Goal: Information Seeking & Learning: Learn about a topic

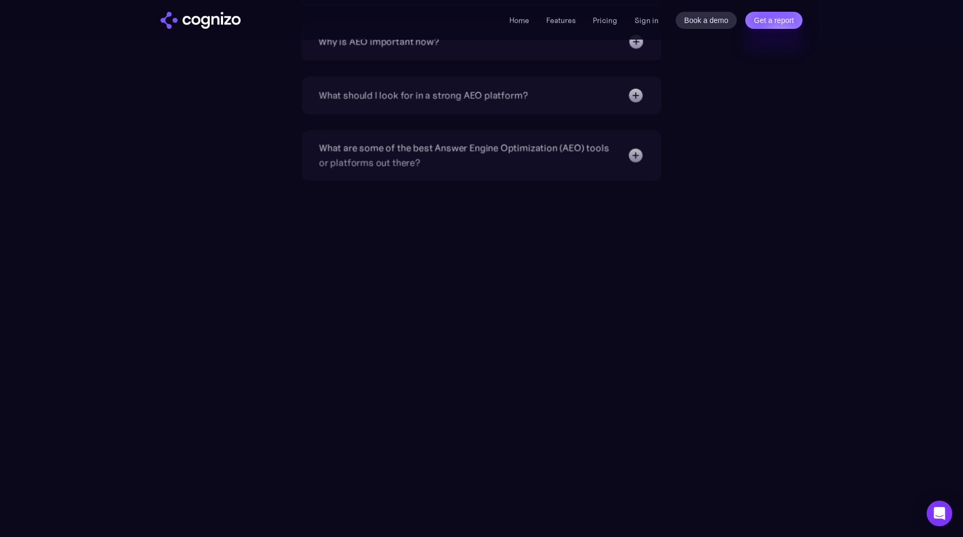
scroll to position [3597, 0]
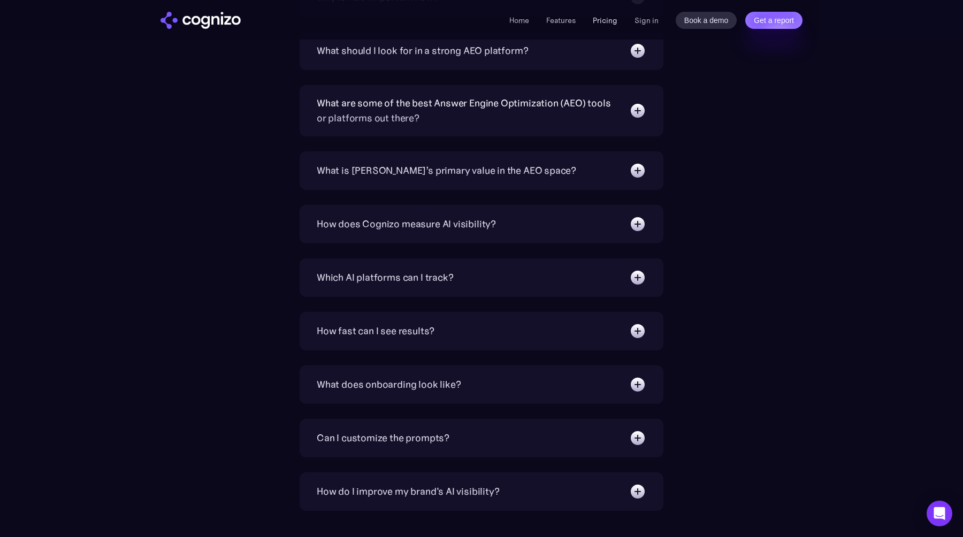
click at [609, 18] on link "Pricing" at bounding box center [605, 21] width 25 height 10
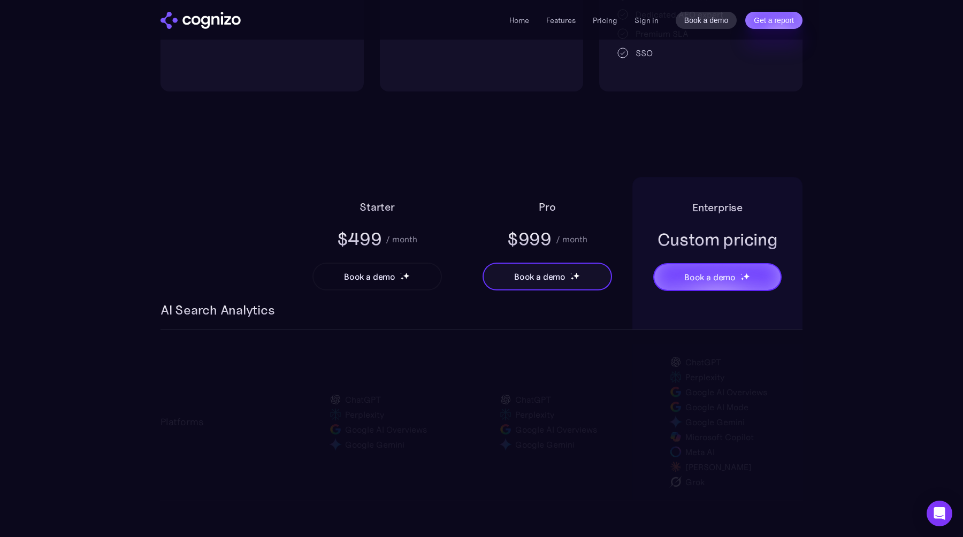
scroll to position [586, 0]
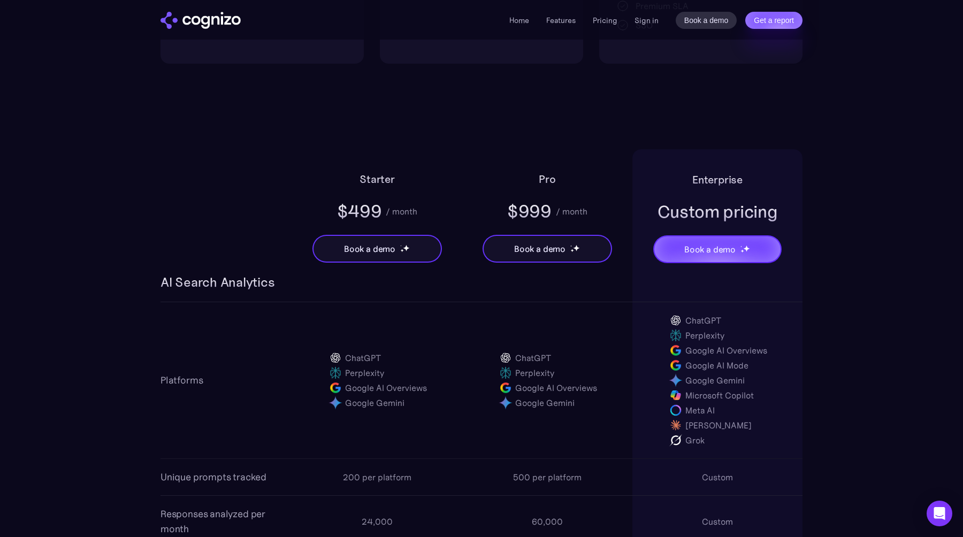
click at [183, 33] on div "Home Features Pricing Book a demo Get a report Sign in Book a demo Get a report" at bounding box center [481, 20] width 770 height 40
click at [212, 13] on img "home" at bounding box center [201, 20] width 80 height 17
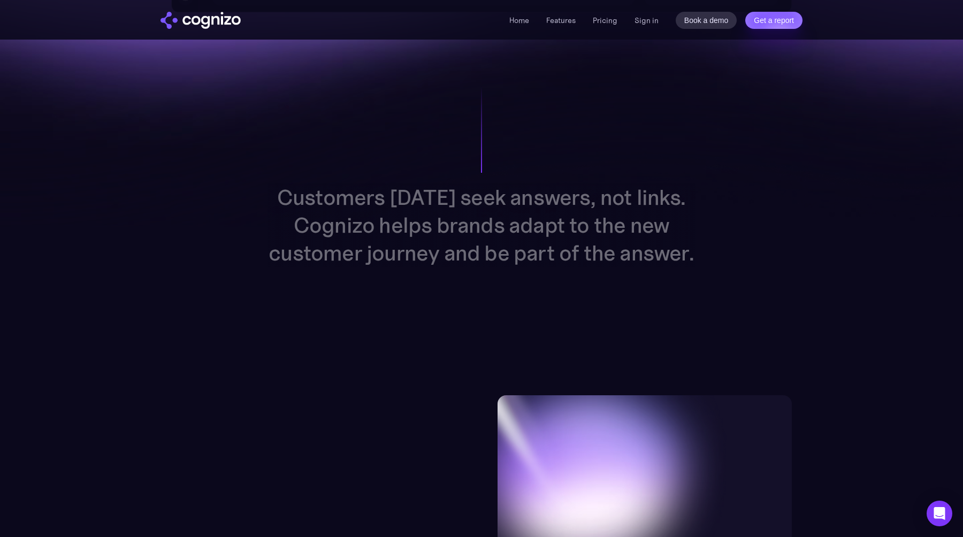
scroll to position [835, 0]
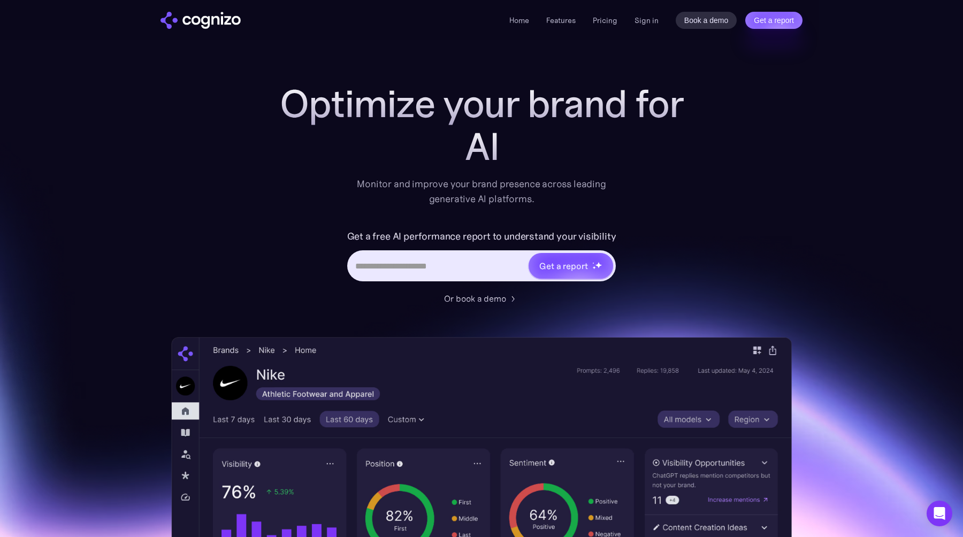
click at [606, 4] on div "Home Features Pricing Book a demo Get a report Sign in Book a demo Get a report" at bounding box center [481, 20] width 770 height 40
click at [604, 32] on div "Home Features Pricing Book a demo Get a report Sign in Book a demo Get a report" at bounding box center [481, 20] width 770 height 40
click at [695, 17] on link "Book a demo" at bounding box center [707, 20] width 62 height 17
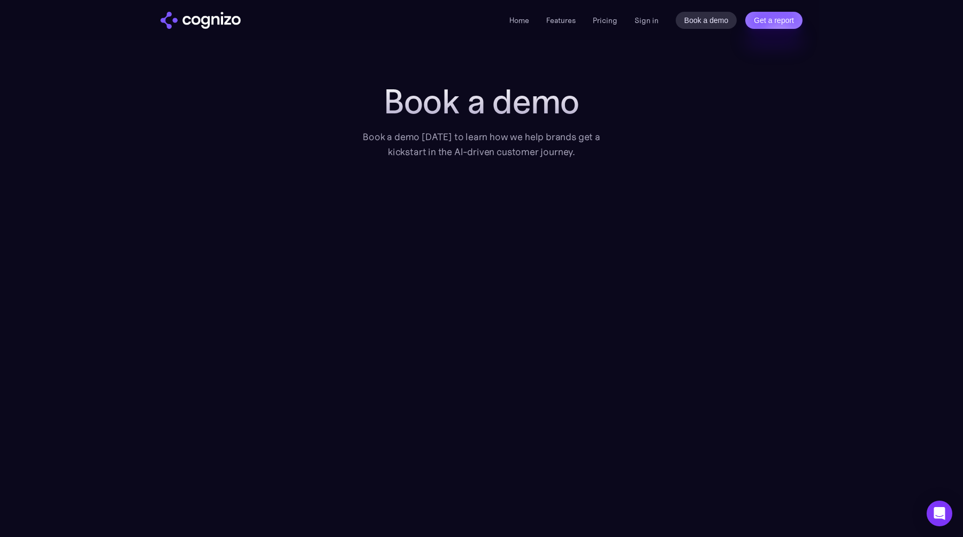
click at [211, 24] on img "home" at bounding box center [201, 20] width 80 height 17
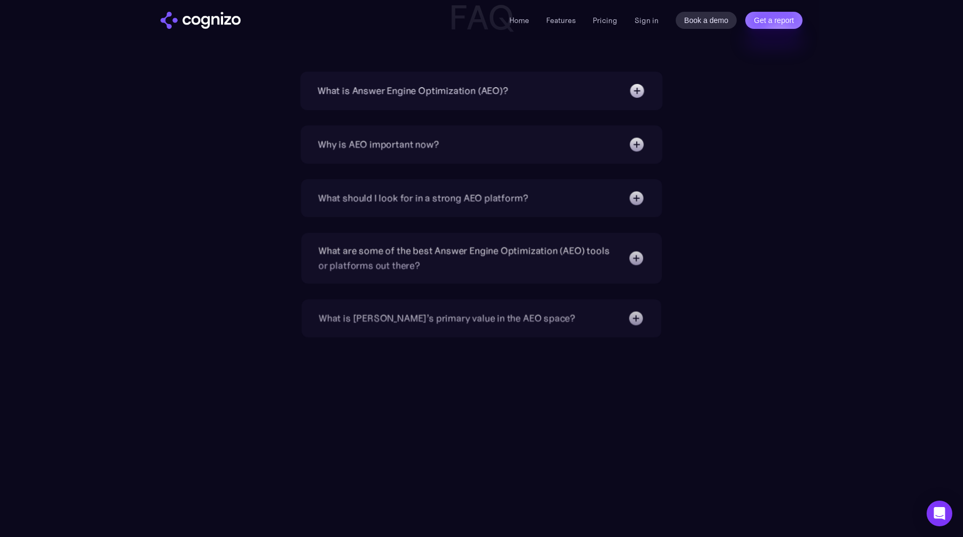
scroll to position [3670, 0]
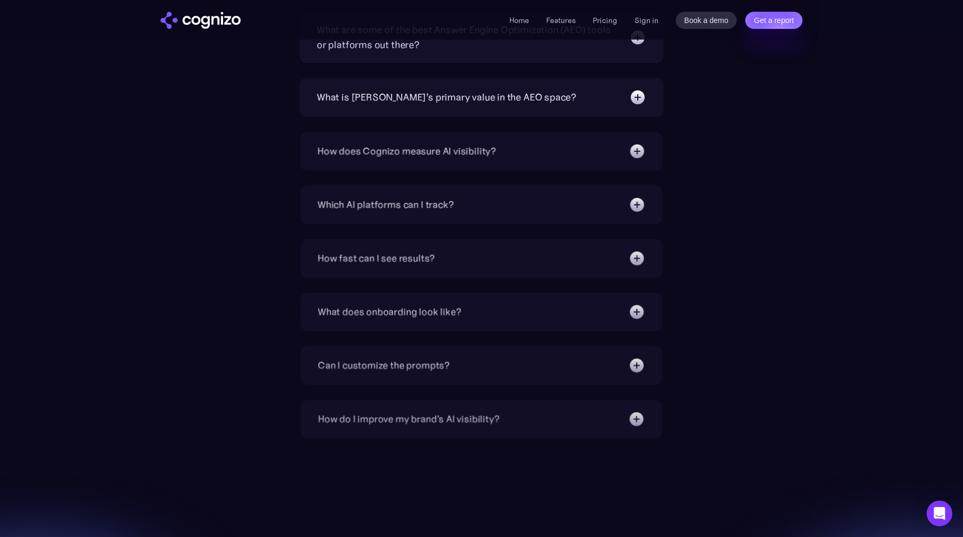
click at [531, 254] on div "How fast can I see results?" at bounding box center [482, 258] width 328 height 17
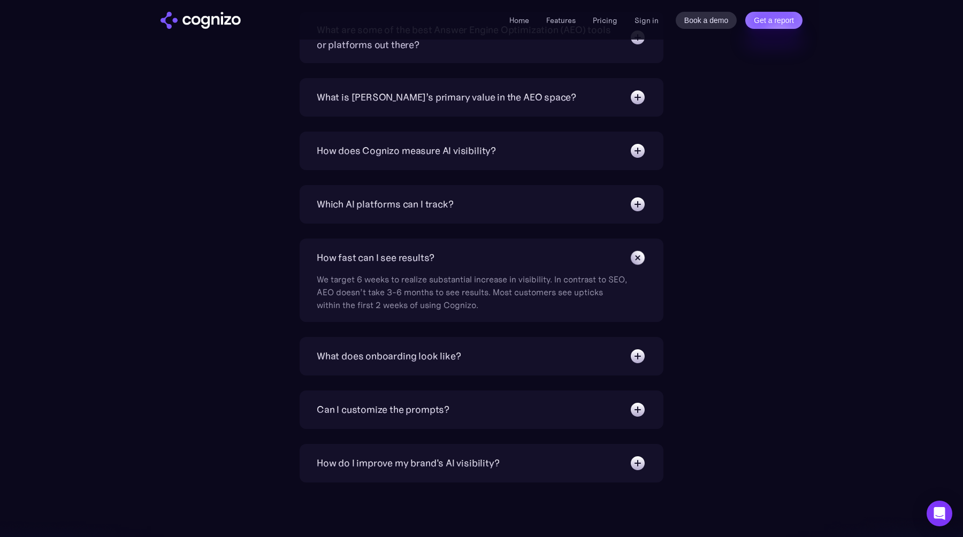
click at [552, 185] on div "Which AI platforms can I track? You can track a wide range of leading AI platfo…" at bounding box center [482, 204] width 364 height 39
click at [559, 133] on div "How does Cognizo measure AI visibility? We run prompts on each AI platform cont…" at bounding box center [482, 151] width 364 height 39
click at [569, 105] on div "What is [PERSON_NAME]’s primary value in the AEO space?" at bounding box center [482, 97] width 330 height 17
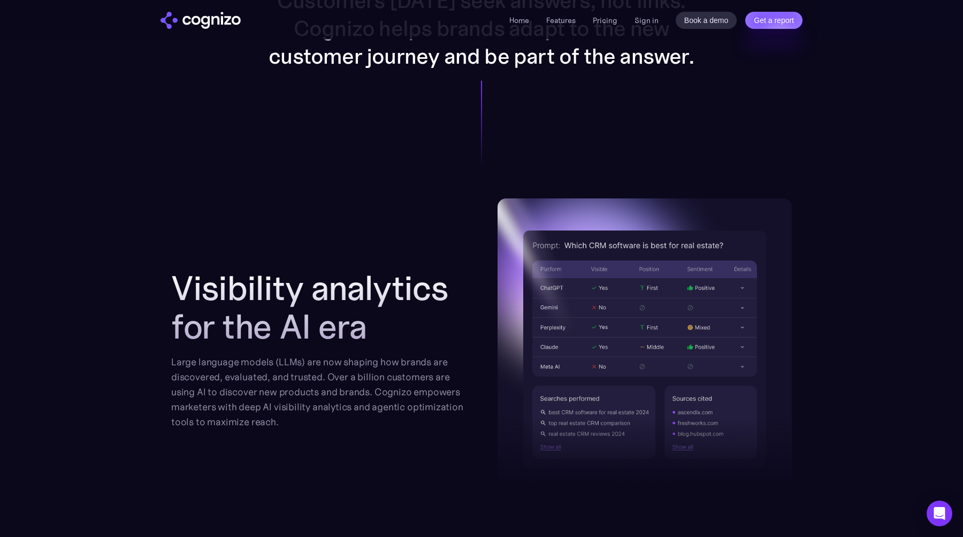
scroll to position [1199, 0]
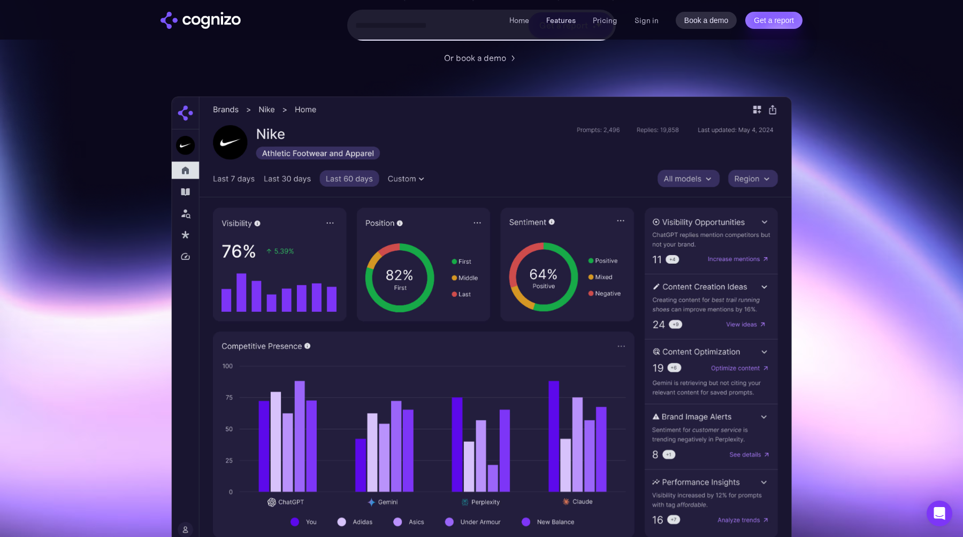
click at [550, 20] on link "Features" at bounding box center [560, 21] width 29 height 10
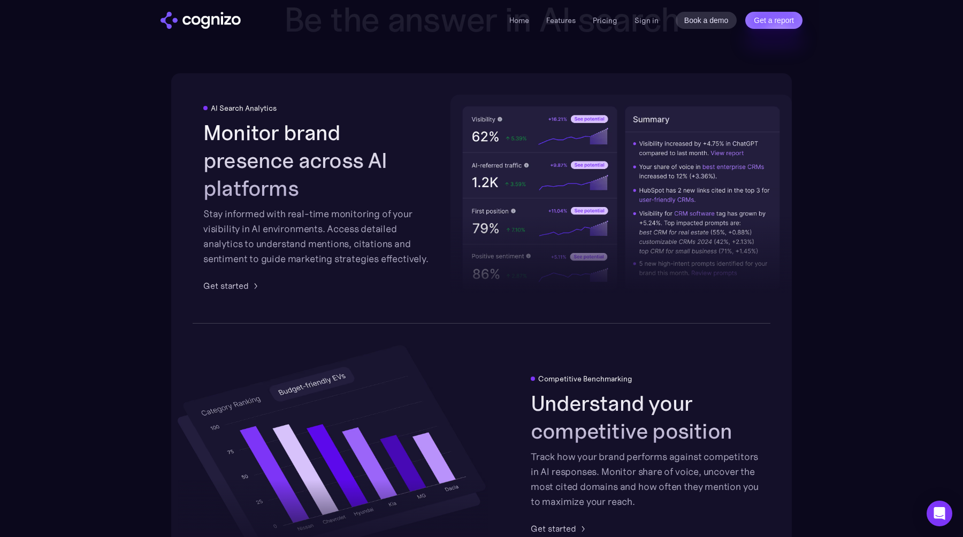
scroll to position [1667, 0]
